Goal: Find specific page/section: Find specific page/section

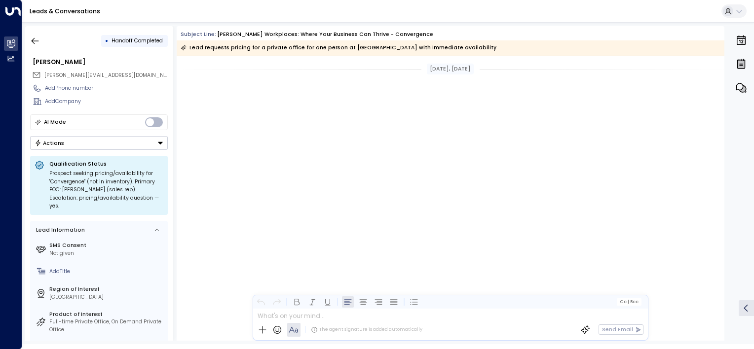
scroll to position [869, 0]
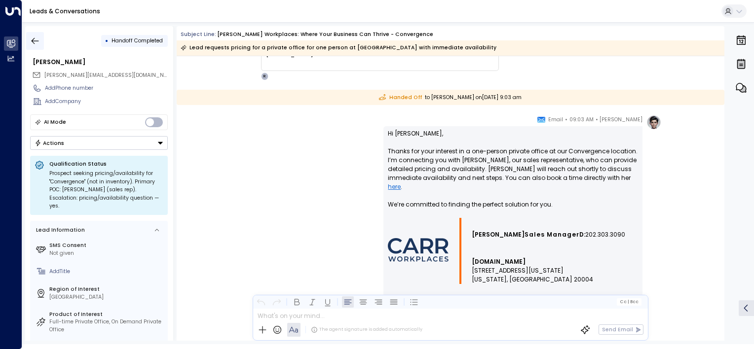
click at [36, 42] on icon "button" at bounding box center [35, 41] width 10 height 10
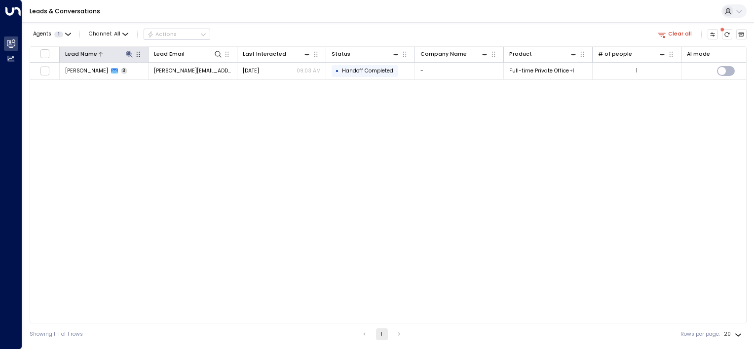
click at [128, 54] on icon at bounding box center [129, 54] width 6 height 6
type input "*"
type input "*****"
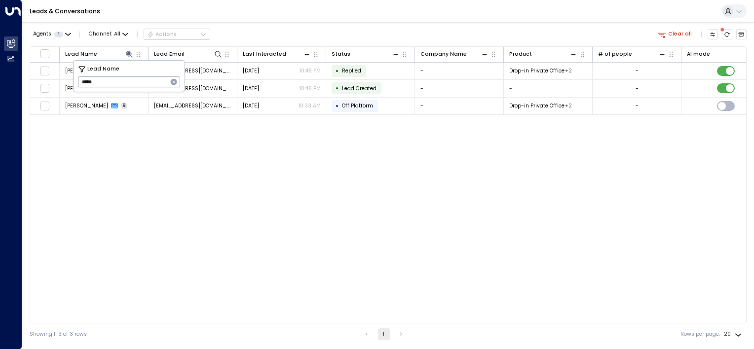
click at [174, 147] on div "Lead Name Lead Email Last Interacted Status Company Name Product # of people AI…" at bounding box center [388, 184] width 717 height 277
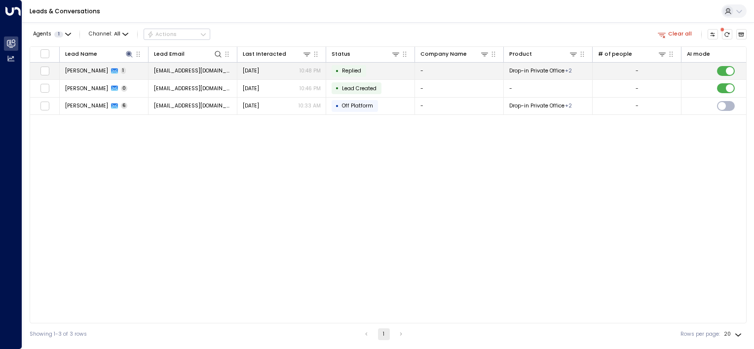
click at [88, 71] on span "[PERSON_NAME]" at bounding box center [86, 70] width 43 height 7
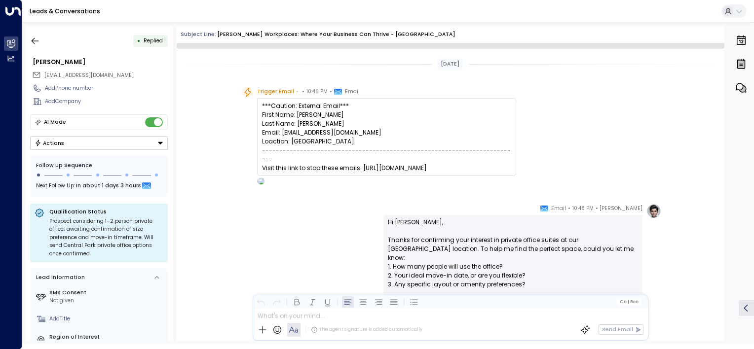
scroll to position [189, 0]
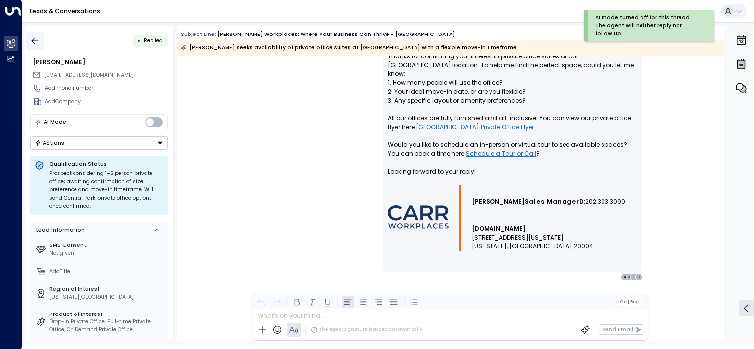
click at [36, 40] on icon "button" at bounding box center [35, 41] width 10 height 10
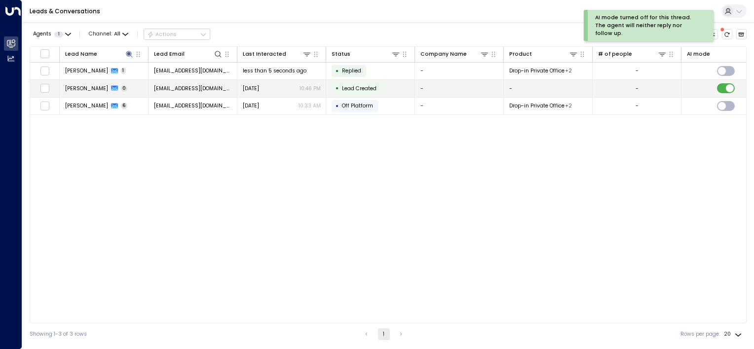
click at [78, 85] on span "[PERSON_NAME]" at bounding box center [86, 88] width 43 height 7
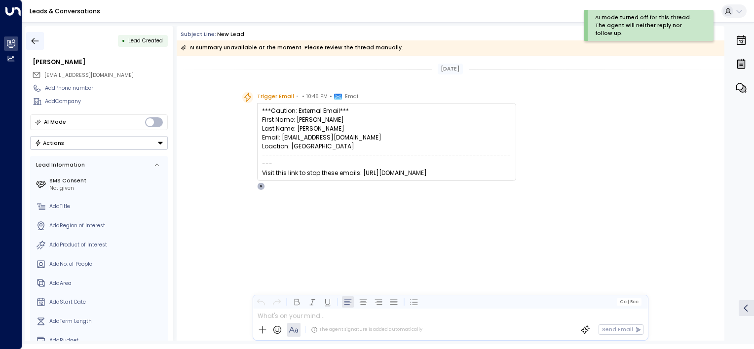
click at [32, 42] on icon "button" at bounding box center [35, 41] width 10 height 10
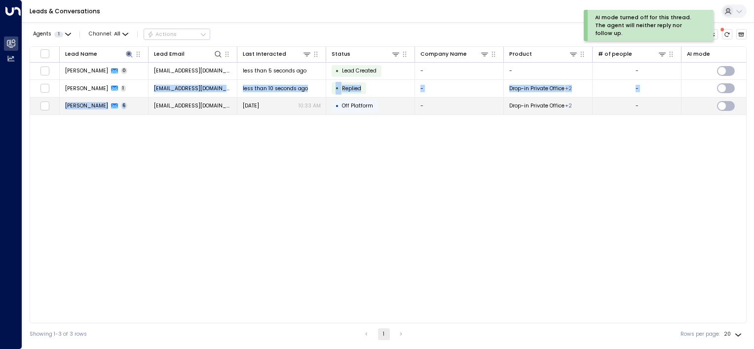
drag, startPoint x: 65, startPoint y: 95, endPoint x: 67, endPoint y: 101, distance: 5.8
click at [67, 101] on tbody "[PERSON_NAME] 0 [EMAIL_ADDRESS][DOMAIN_NAME] less than 5 seconds ago • Lead Cre…" at bounding box center [622, 89] width 1184 height 53
click at [68, 101] on td "[PERSON_NAME] 6" at bounding box center [104, 106] width 89 height 17
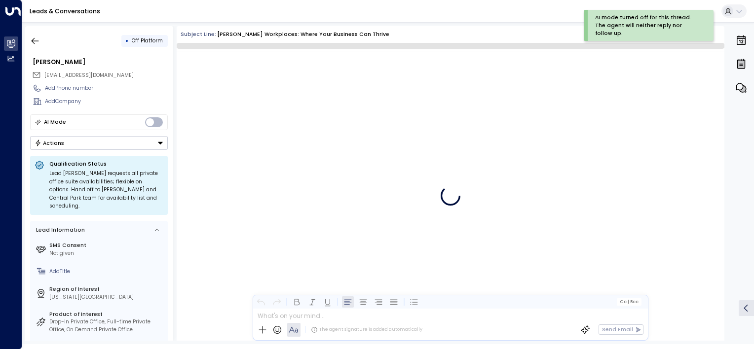
scroll to position [1958, 0]
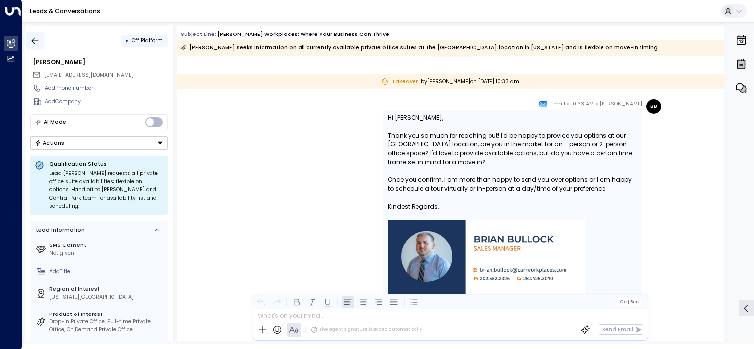
click at [34, 41] on icon "button" at bounding box center [35, 41] width 10 height 10
